Goal: Find contact information: Find contact information

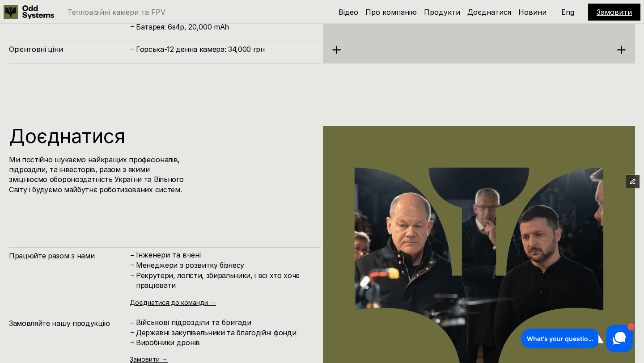
scroll to position [4345, 0]
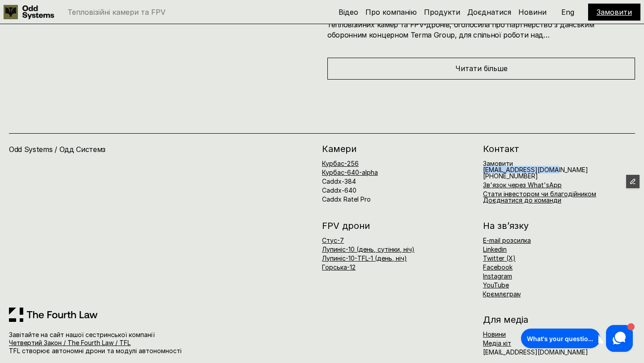
drag, startPoint x: 551, startPoint y: 158, endPoint x: 479, endPoint y: 161, distance: 72.1
click at [479, 161] on div "[PERSON_NAME]-256 Курбас-640-alpha Caddx-384 Caddx-640 Caddx Ratel Pro Контакт …" at bounding box center [478, 173] width 313 height 59
click at [523, 172] on span "[PHONE_NUMBER]" at bounding box center [510, 176] width 55 height 8
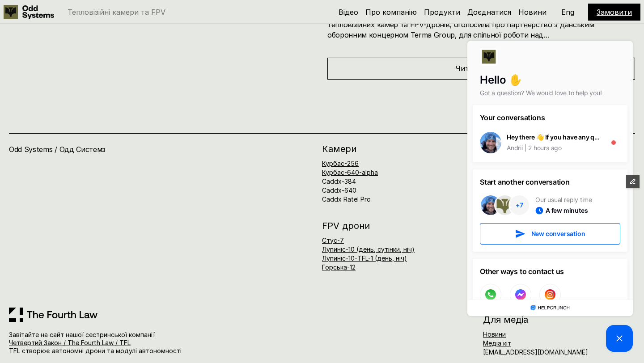
click at [442, 144] on h2 "Камери" at bounding box center [398, 148] width 152 height 9
click at [382, 171] on div "Курбас-256 Курбас-640-alpha Caddx-384 Caddx-640 Caddx Ratel Pro" at bounding box center [398, 182] width 152 height 42
click at [428, 149] on div "[PERSON_NAME]-256 Курбас-640-alpha Caddx-384 Caddx-640 Caddx Ratel Pro" at bounding box center [398, 173] width 152 height 58
click at [432, 144] on h2 "Камери" at bounding box center [398, 148] width 152 height 9
click at [617, 335] on icon at bounding box center [619, 338] width 11 height 11
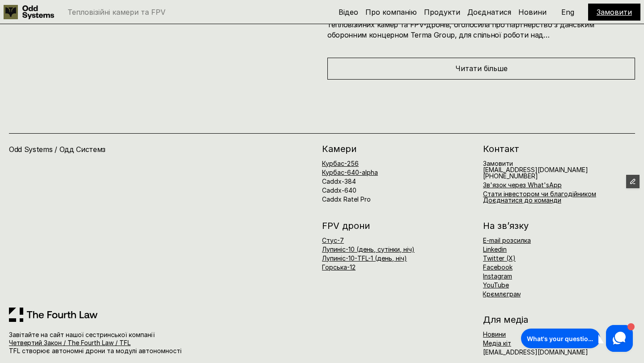
click at [453, 174] on div "Курбас-256 Курбас-640-alpha Caddx-384 Caddx-640 Caddx Ratel Pro" at bounding box center [398, 182] width 152 height 42
click at [518, 161] on h6 "Замовити [EMAIL_ADDRESS][DOMAIN_NAME] [PHONE_NUMBER]" at bounding box center [535, 170] width 105 height 19
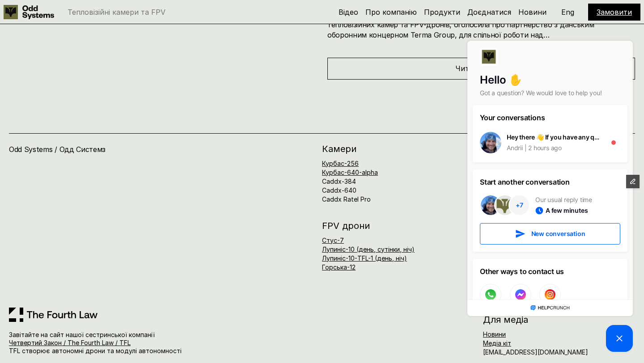
click at [453, 147] on div "[PERSON_NAME]-256 Курбас-640-alpha Caddx-384 Caddx-640 Caddx Ratel Pro" at bounding box center [398, 173] width 152 height 58
click at [611, 337] on picture at bounding box center [619, 338] width 27 height 27
